Goal: Transaction & Acquisition: Purchase product/service

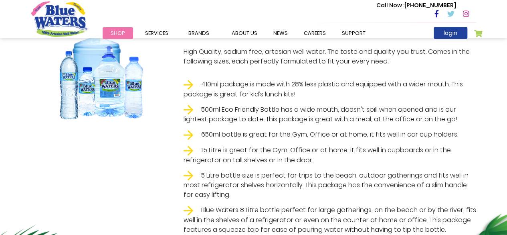
scroll to position [1299, 0]
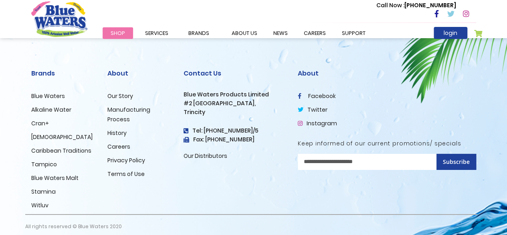
drag, startPoint x: 508, startPoint y: 154, endPoint x: 457, endPoint y: -26, distance: 187.2
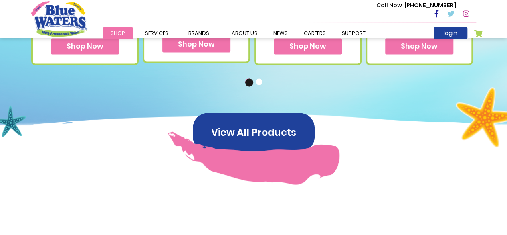
scroll to position [678, 0]
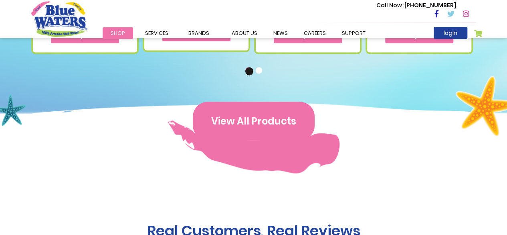
click at [268, 102] on button "View All Products" at bounding box center [254, 120] width 122 height 38
click at [259, 115] on button "View All Products" at bounding box center [254, 120] width 122 height 38
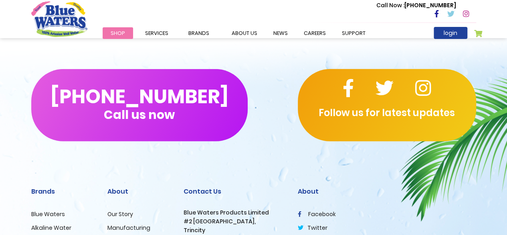
scroll to position [1196, 0]
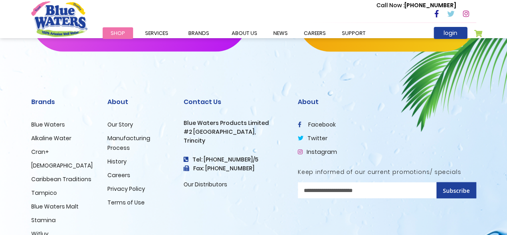
scroll to position [824, 0]
